Goal: Browse casually

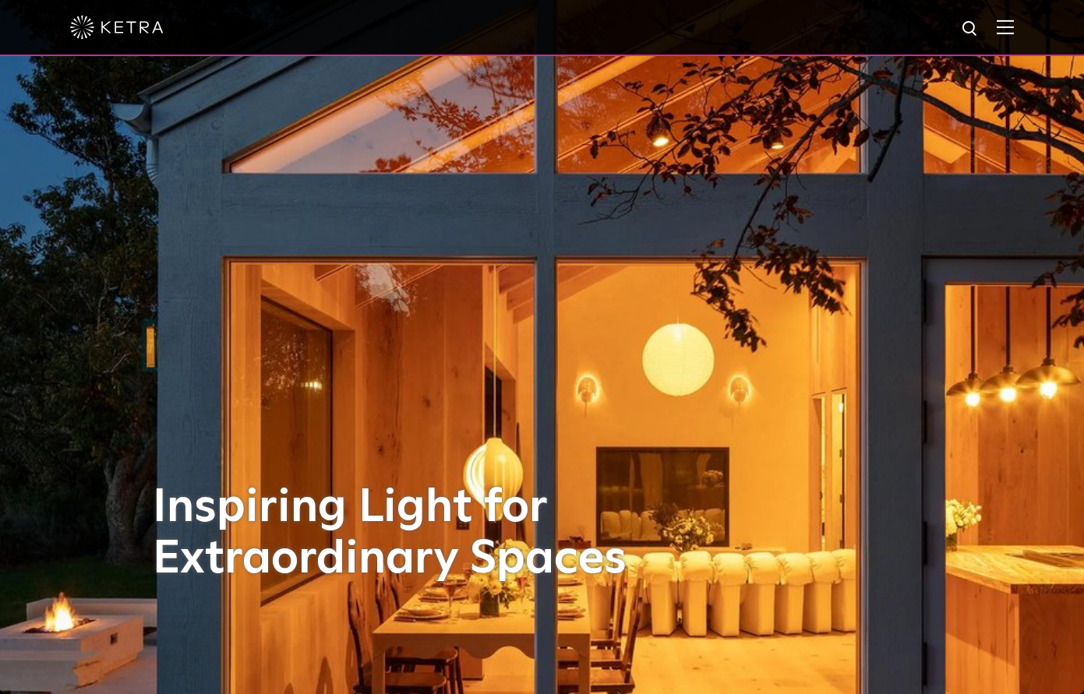
click at [88, 31] on img at bounding box center [117, 27] width 94 height 23
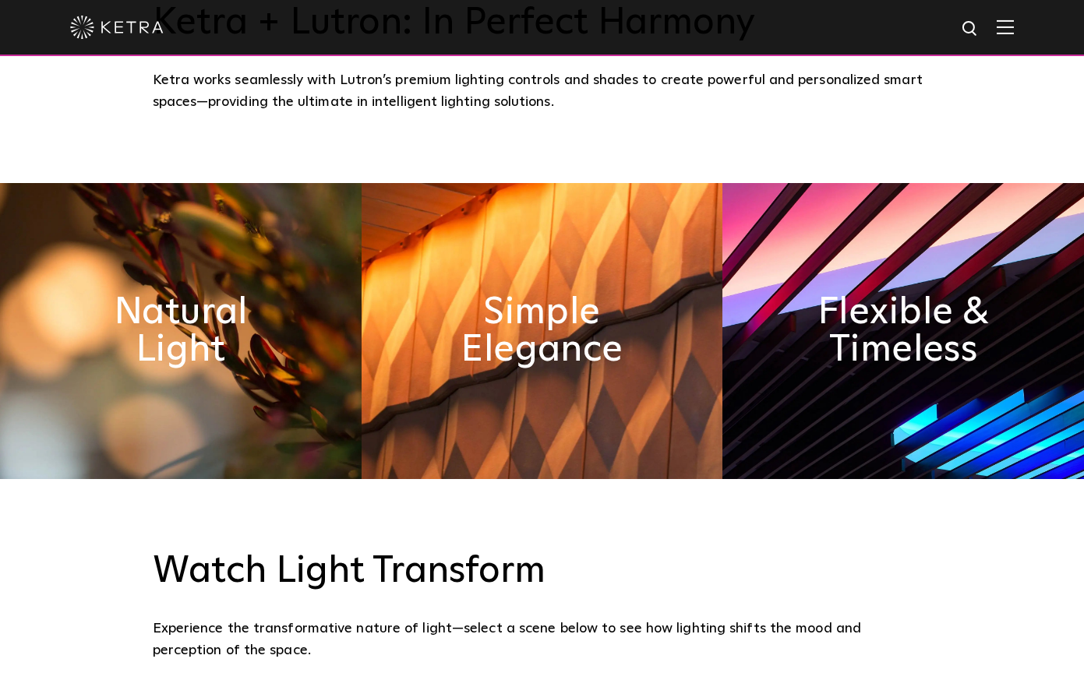
scroll to position [758, 0]
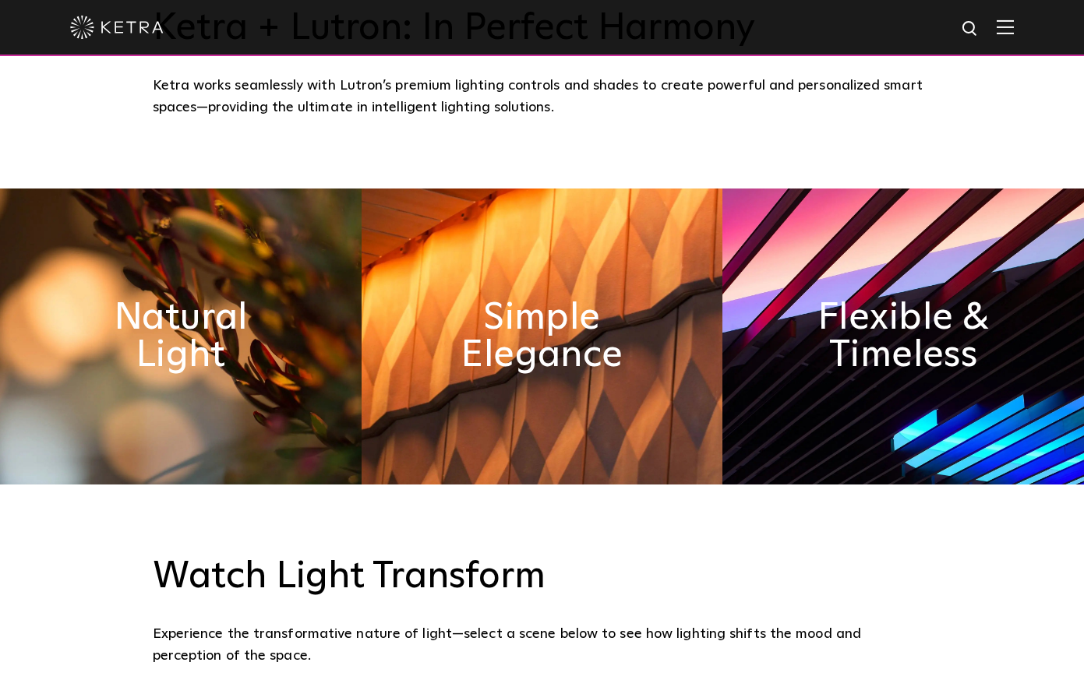
click at [920, 256] on img at bounding box center [903, 337] width 362 height 296
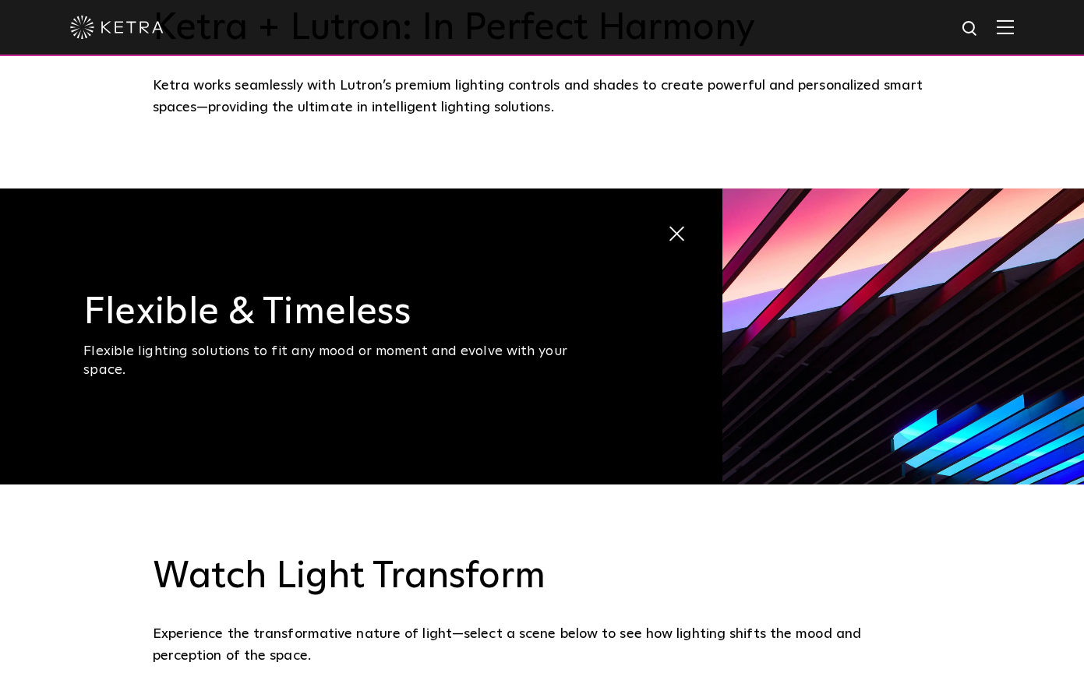
click at [923, 256] on img at bounding box center [903, 337] width 362 height 296
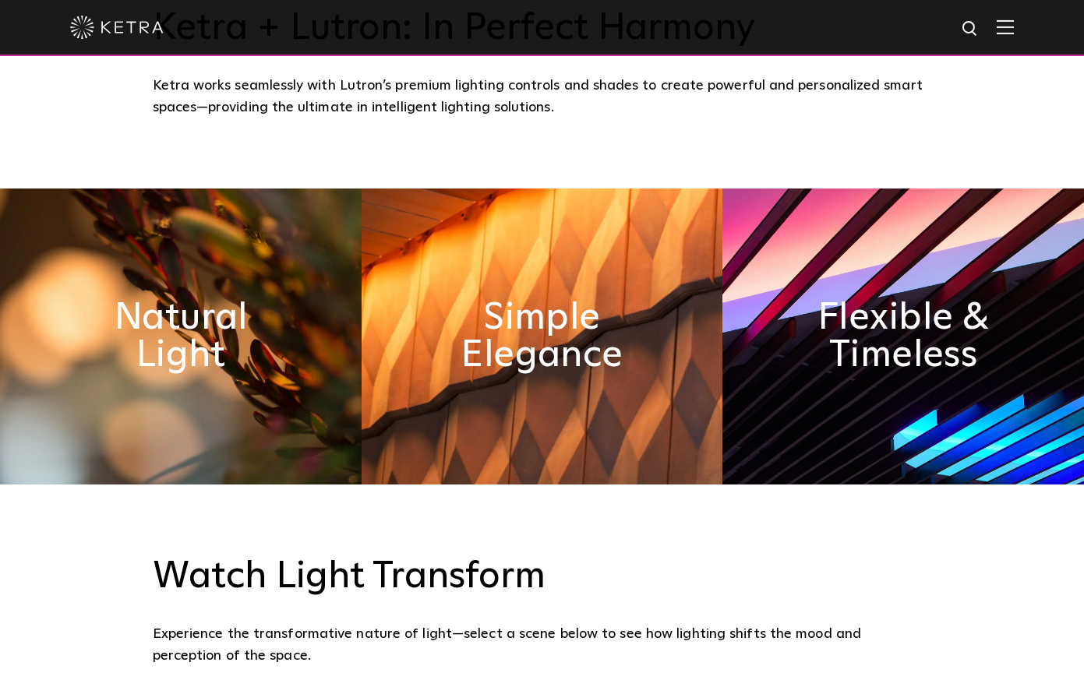
click at [597, 295] on img at bounding box center [543, 337] width 362 height 296
